Goal: Find specific page/section: Find specific page/section

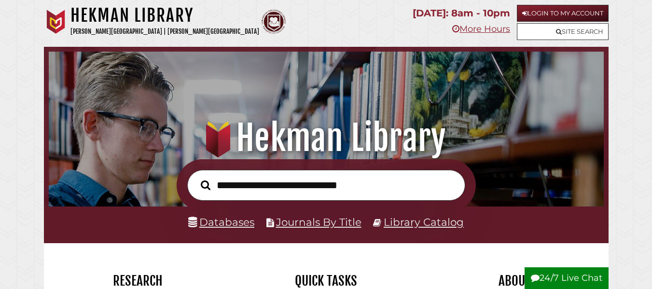
scroll to position [184, 551]
type input "**********"
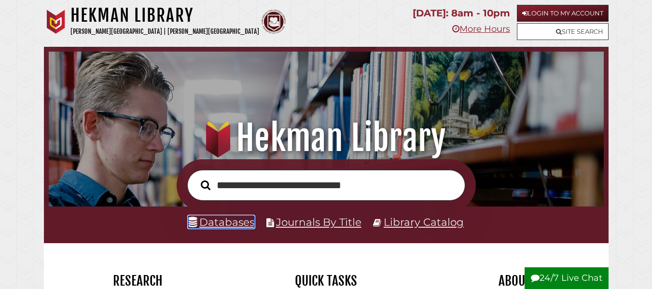
click at [220, 222] on link "Databases" at bounding box center [221, 222] width 66 height 13
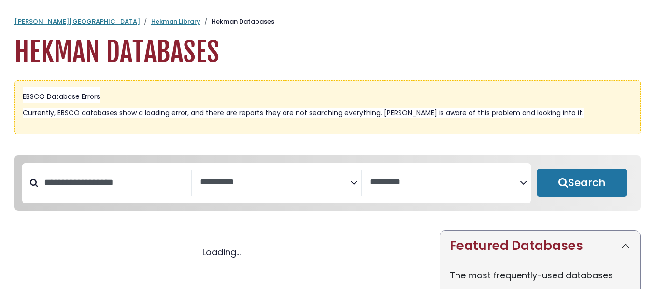
select select "Database Subject Filter"
select select "Database Vendors Filter"
select select "Database Subject Filter"
select select "Database Vendors Filter"
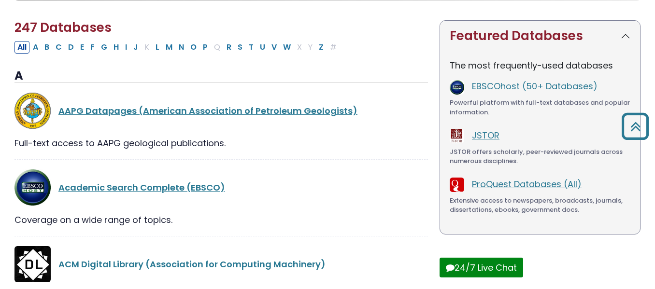
scroll to position [193, 0]
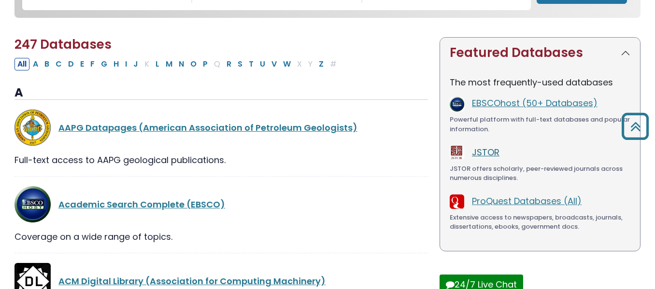
click at [492, 158] on link "JSTOR" at bounding box center [486, 152] width 28 height 12
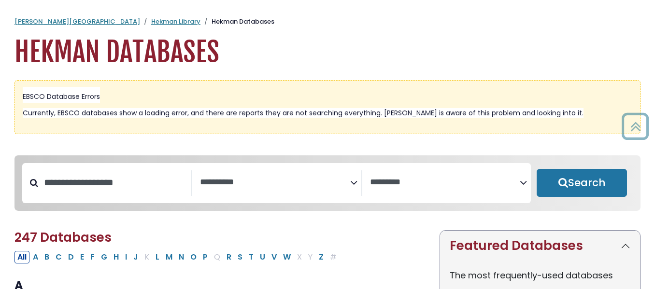
select select "Database Subject Filter"
select select "Database Vendors Filter"
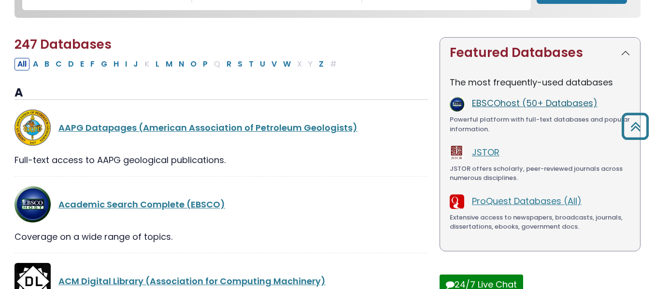
click at [499, 106] on link "EBSCOhost (50+ Databases)" at bounding box center [535, 103] width 126 height 12
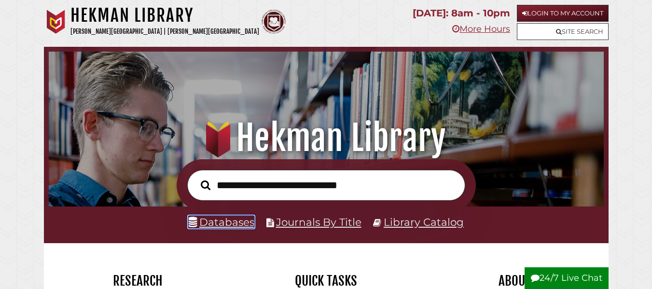
click at [249, 223] on link "Databases" at bounding box center [221, 222] width 66 height 13
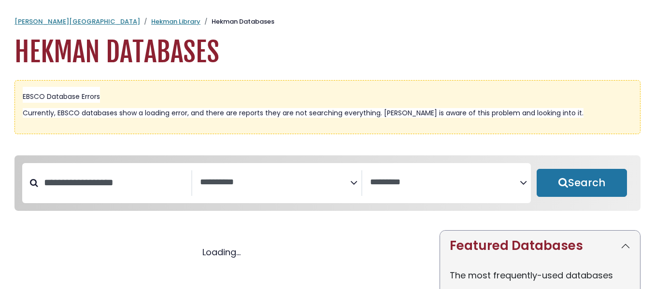
select select "Database Subject Filter"
select select "Database Vendors Filter"
select select "Database Subject Filter"
select select "Database Vendors Filter"
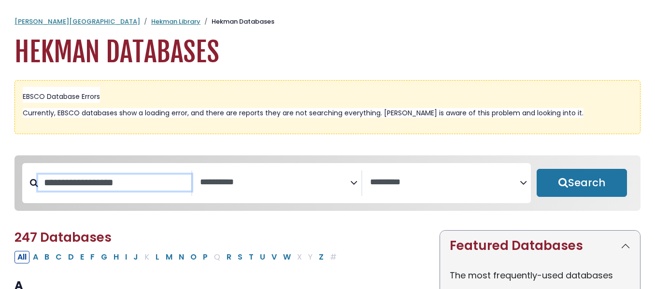
click at [72, 183] on input "Search database by title or keyword" at bounding box center [114, 183] width 153 height 16
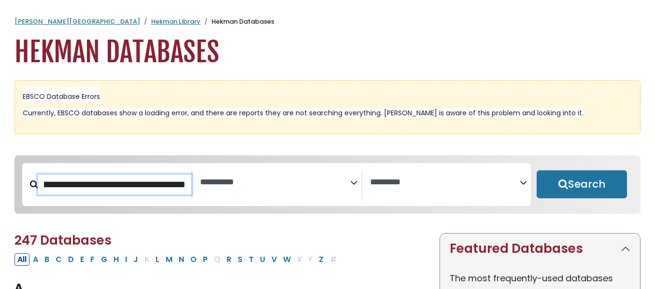
scroll to position [0, 94]
type input "**********"
click at [537, 170] on button "Search" at bounding box center [582, 184] width 90 height 28
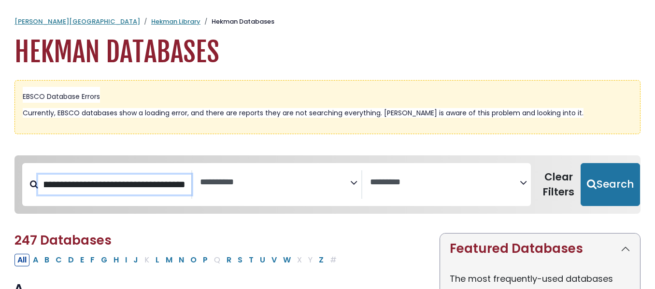
select select "Database Subject Filter"
select select "Database Vendors Filter"
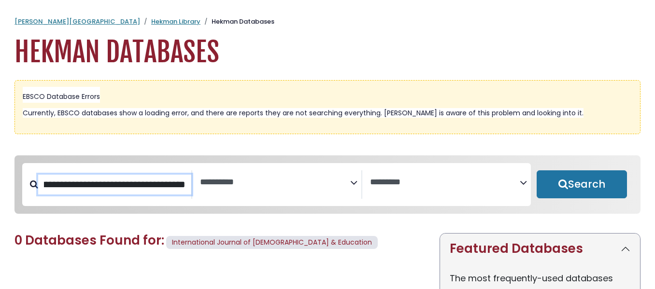
select select "Database Subject Filter"
select select "Database Vendors Filter"
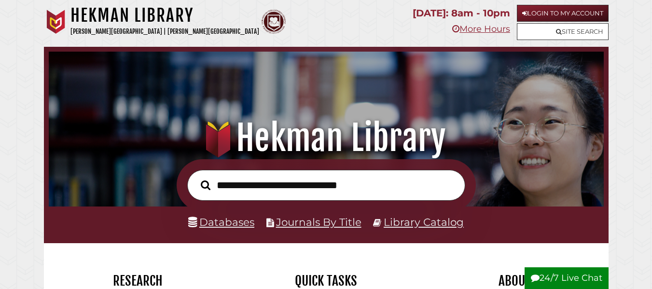
scroll to position [184, 551]
click at [298, 226] on link "Journals By Title" at bounding box center [318, 222] width 85 height 13
